Goal: Task Accomplishment & Management: Manage account settings

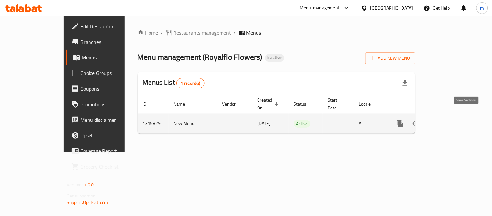
click at [451, 120] on icon "enhanced table" at bounding box center [447, 124] width 8 height 8
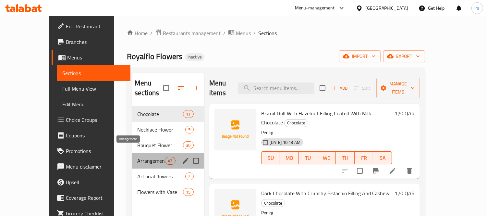
click at [137, 157] on span "Arrangement" at bounding box center [151, 161] width 28 height 8
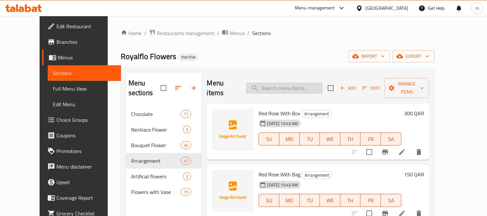
click at [273, 82] on input "search" at bounding box center [284, 87] width 77 height 11
paste input "Gerbera and Pink Rose With Acrylic Box"
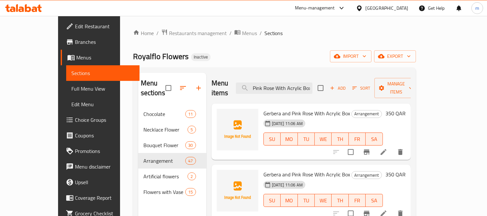
type input "Gerbera and Pink Rose With Acrylic Box"
click at [387, 148] on icon at bounding box center [384, 152] width 8 height 8
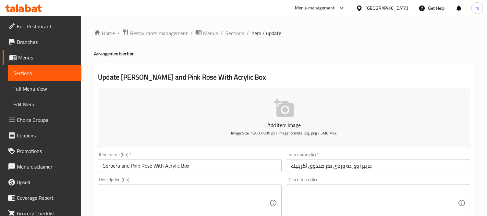
click at [40, 72] on span "Sections" at bounding box center [44, 73] width 63 height 8
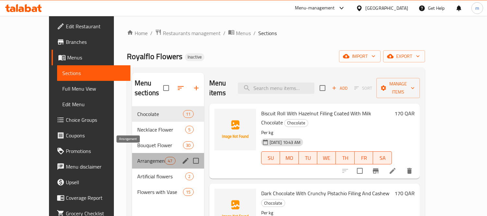
click at [140, 157] on span "Arrangement" at bounding box center [151, 161] width 28 height 8
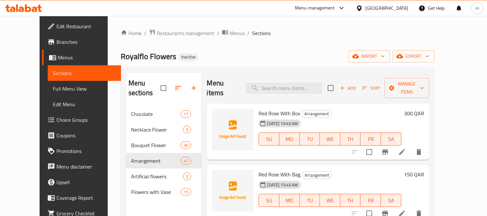
click at [40, 9] on icon at bounding box center [23, 8] width 37 height 8
